Goal: Task Accomplishment & Management: Use online tool/utility

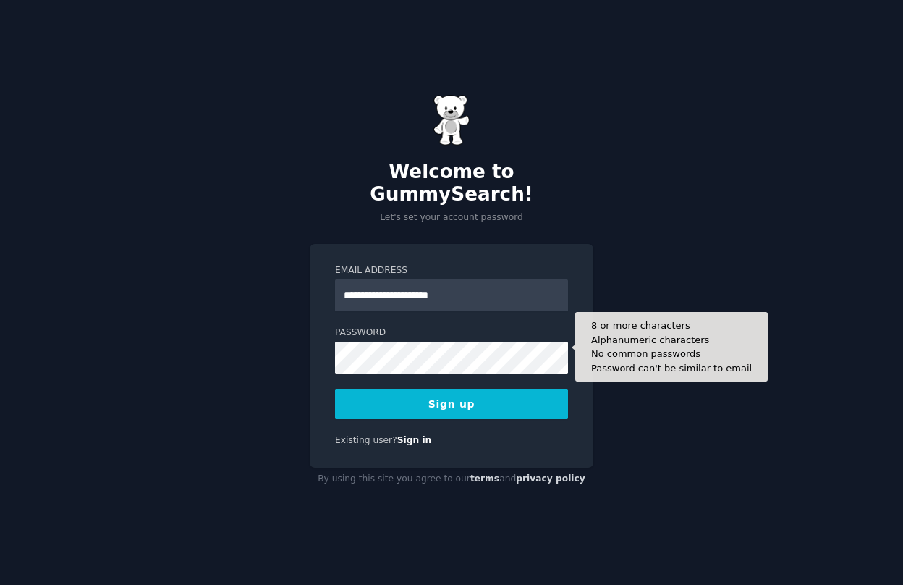
type input "**********"
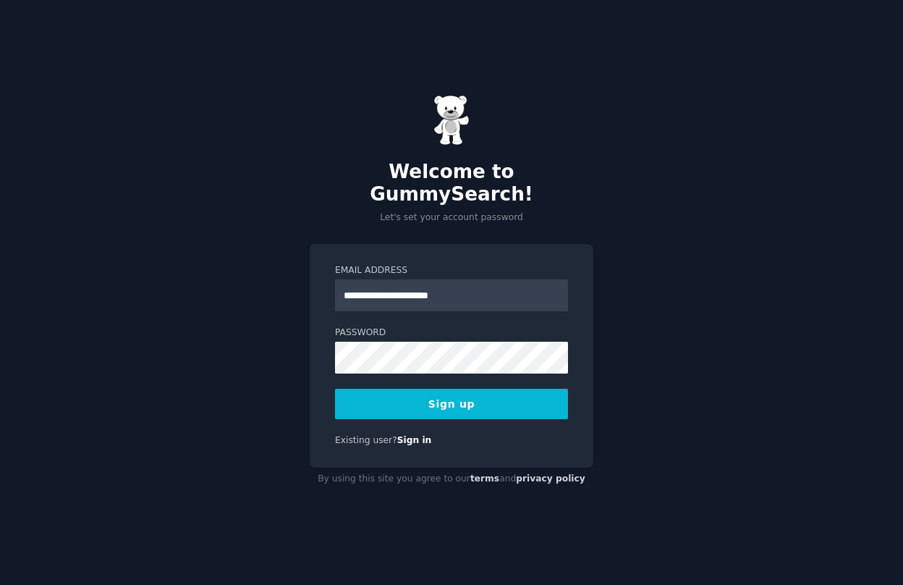
click at [475, 404] on button "Sign up" at bounding box center [451, 404] width 233 height 30
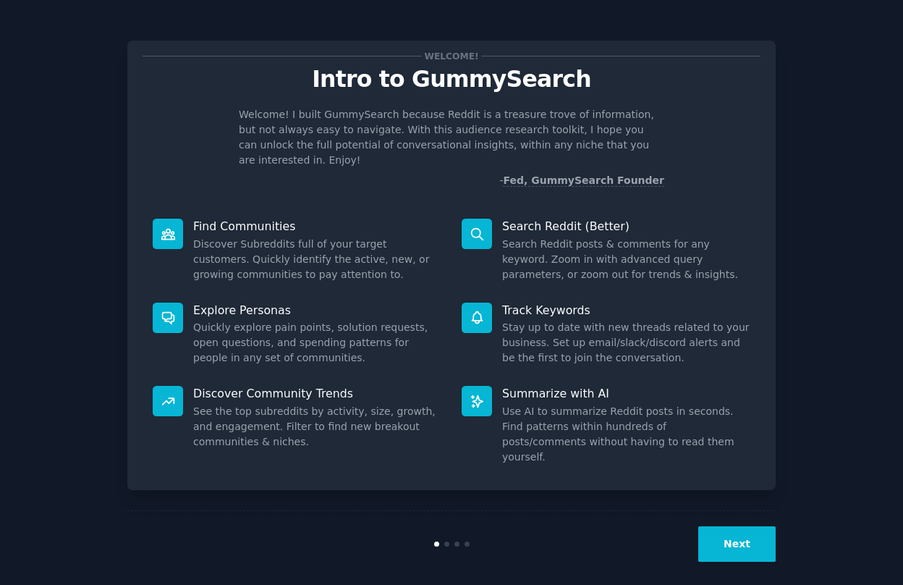
click at [732, 531] on button "Next" at bounding box center [736, 543] width 77 height 35
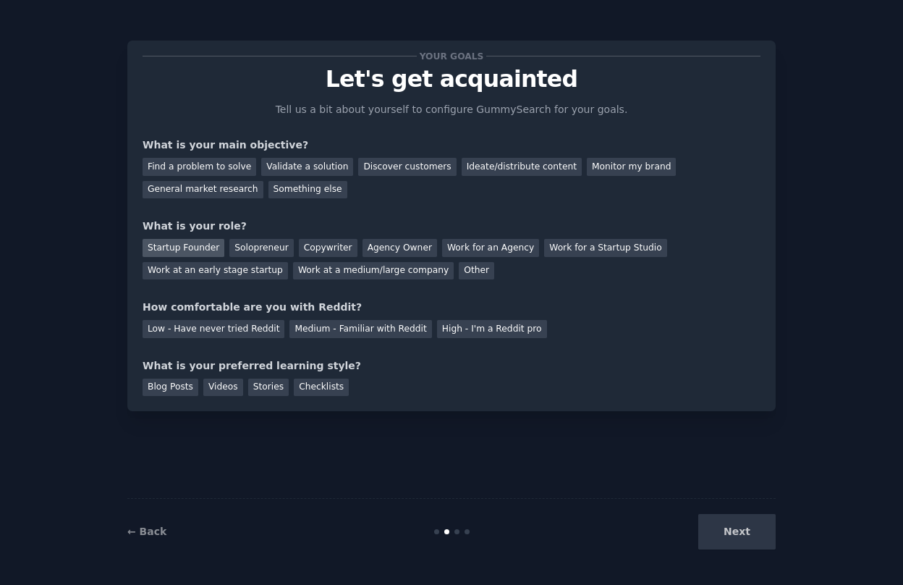
click at [206, 249] on div "Startup Founder" at bounding box center [184, 248] width 82 height 18
click at [400, 167] on div "Discover customers" at bounding box center [407, 167] width 98 height 18
click at [208, 192] on div "General market research" at bounding box center [203, 190] width 121 height 18
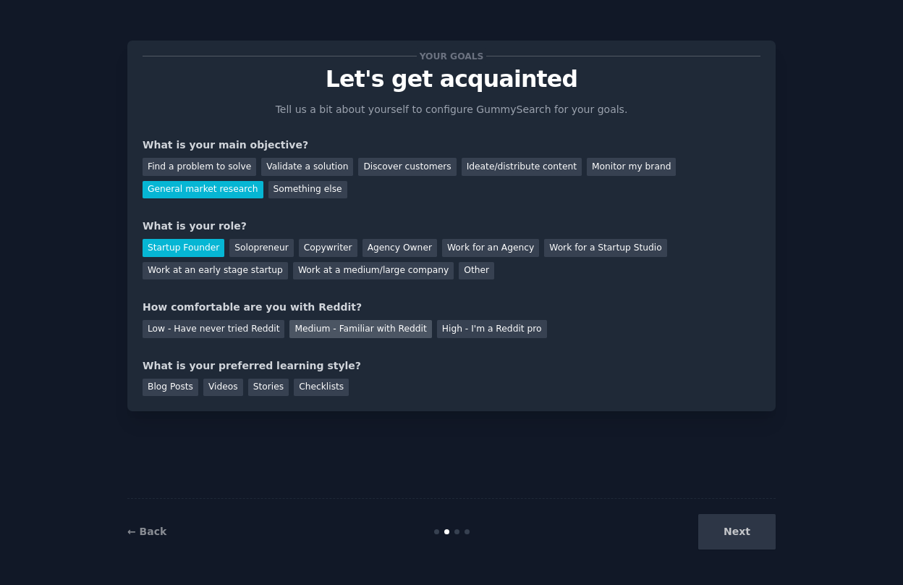
click at [324, 331] on div "Medium - Familiar with Reddit" at bounding box center [360, 329] width 142 height 18
click at [218, 329] on div "Low - Have never tried Reddit" at bounding box center [214, 329] width 142 height 18
click at [343, 326] on div "Medium - Familiar with Reddit" at bounding box center [360, 329] width 142 height 18
click at [221, 390] on div "Videos" at bounding box center [223, 388] width 40 height 18
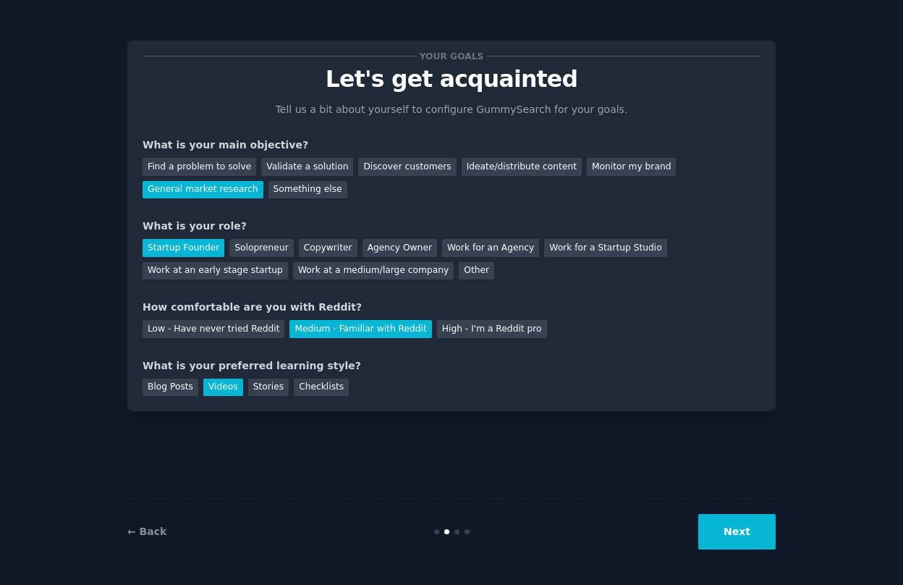
click at [717, 534] on button "Next" at bounding box center [736, 531] width 77 height 35
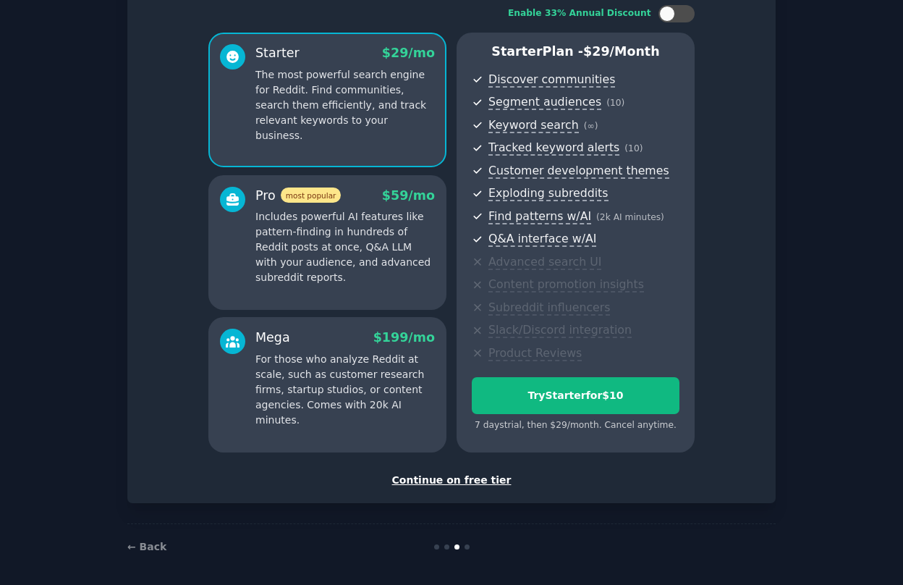
scroll to position [96, 0]
click at [461, 478] on div "Continue on free tier" at bounding box center [452, 480] width 618 height 15
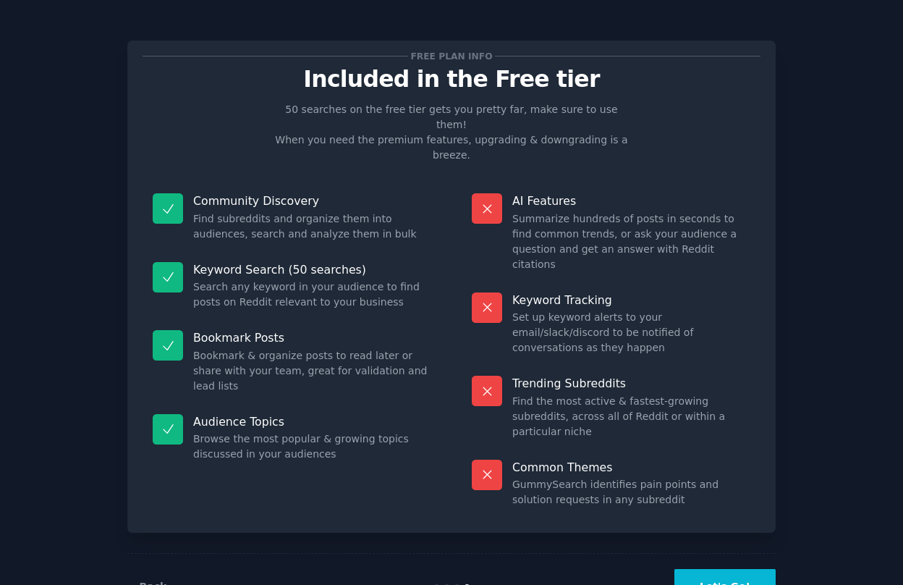
click at [722, 569] on button "Let's Go!" at bounding box center [725, 586] width 101 height 35
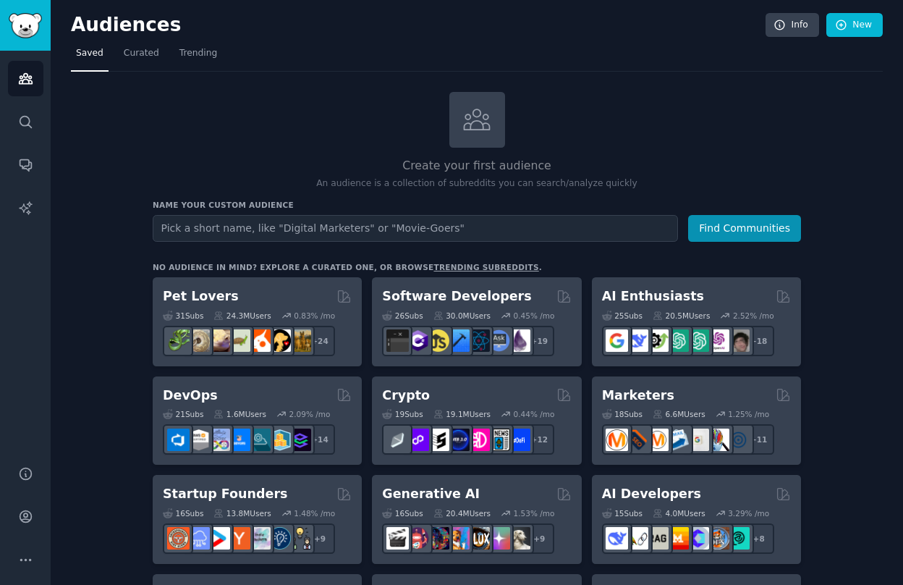
click at [406, 227] on input "text" at bounding box center [415, 228] width 525 height 27
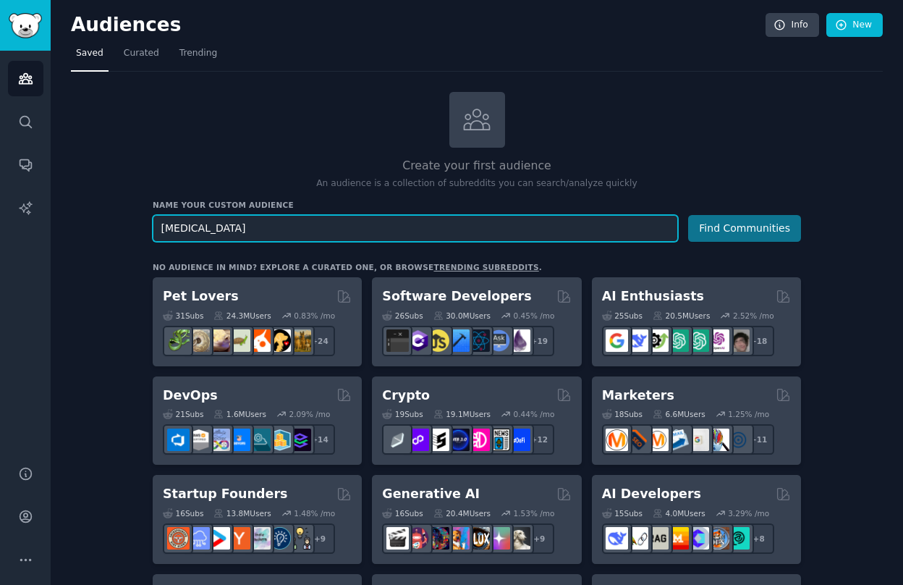
type input "adhd"
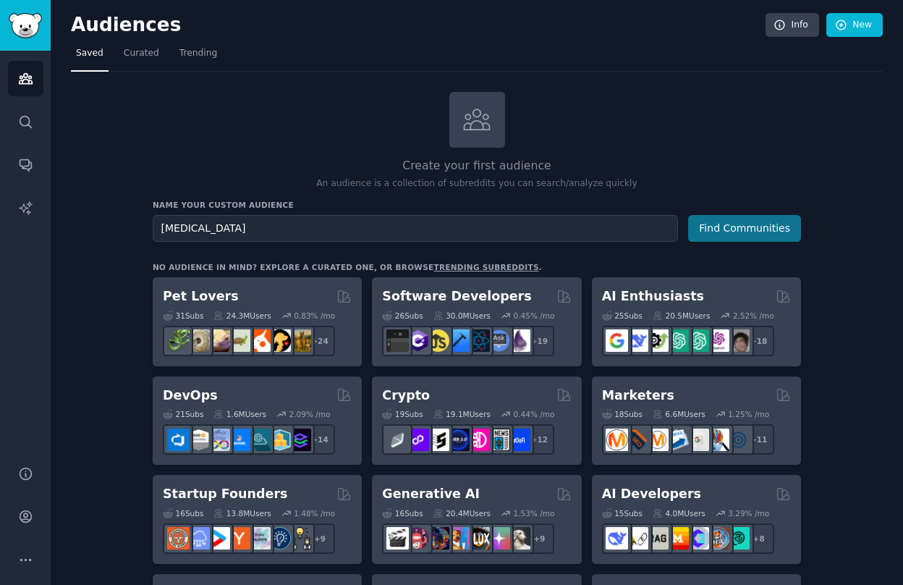
click at [746, 224] on button "Find Communities" at bounding box center [744, 228] width 113 height 27
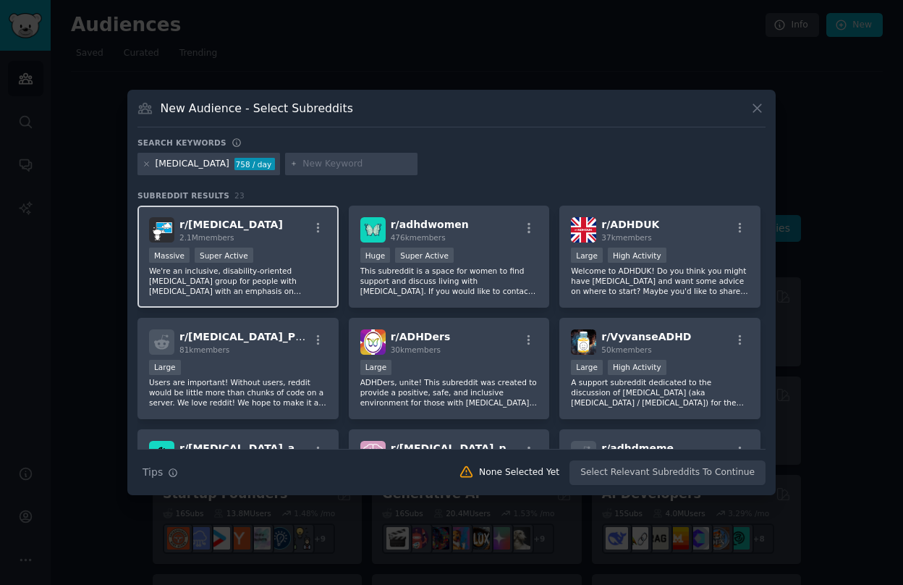
click at [287, 232] on div "r/ ADHD 2.1M members" at bounding box center [238, 229] width 178 height 25
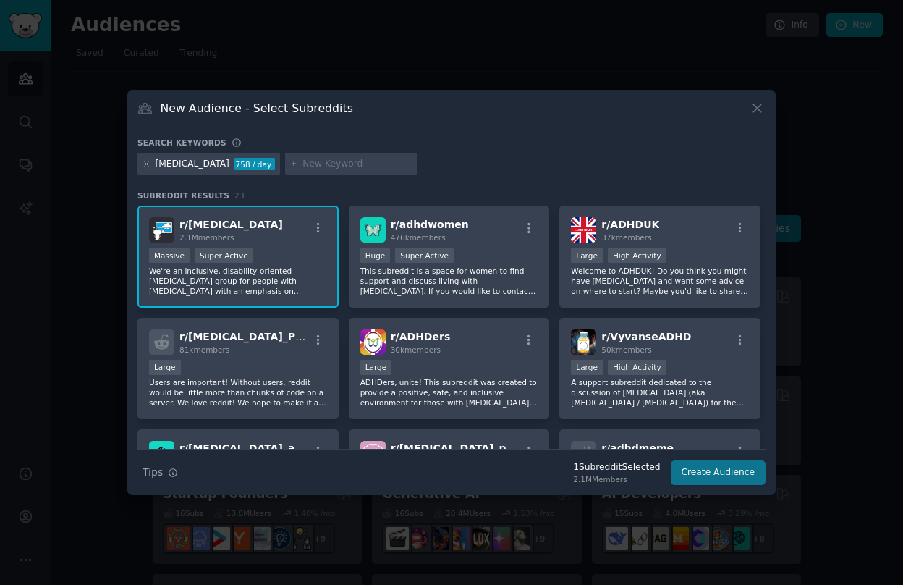
click at [727, 479] on button "Create Audience" at bounding box center [719, 472] width 96 height 25
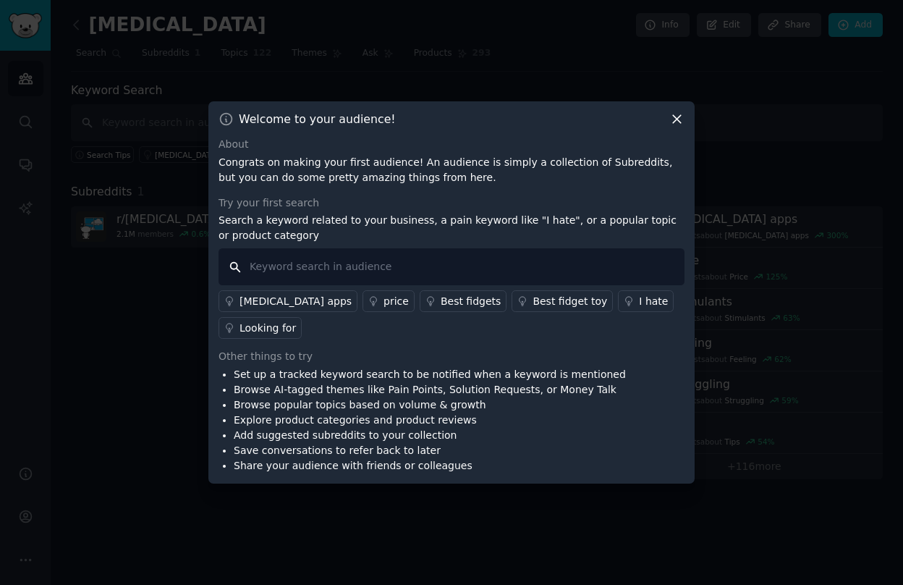
click at [544, 266] on input "text" at bounding box center [452, 266] width 466 height 37
click at [290, 271] on input "i hate" at bounding box center [452, 266] width 466 height 37
type input "i"
click at [276, 297] on div "adhd apps" at bounding box center [296, 301] width 112 height 15
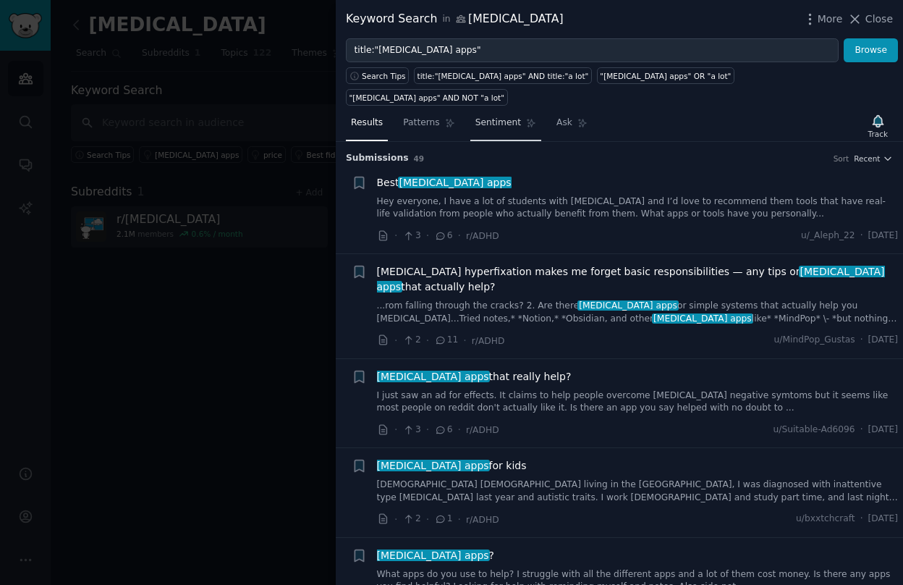
click at [504, 117] on span "Sentiment" at bounding box center [498, 123] width 46 height 13
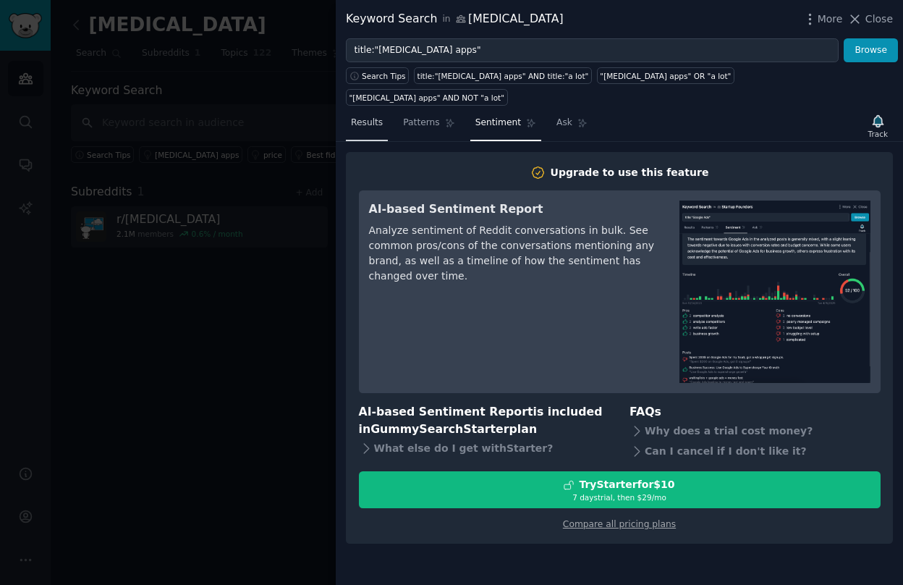
click at [377, 117] on span "Results" at bounding box center [367, 123] width 32 height 13
